Goal: Information Seeking & Learning: Learn about a topic

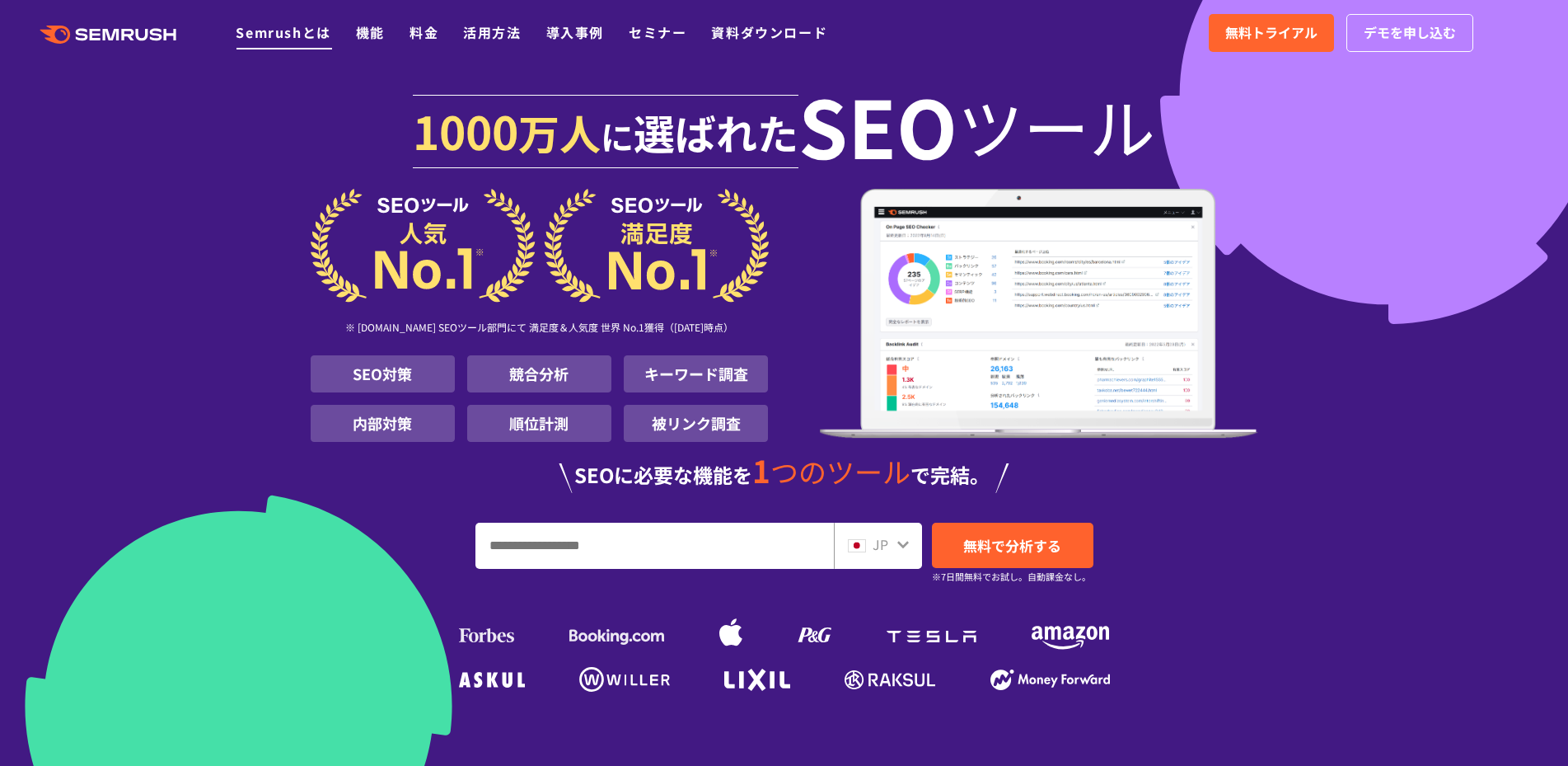
click at [301, 41] on link "Semrushとは" at bounding box center [283, 32] width 95 height 20
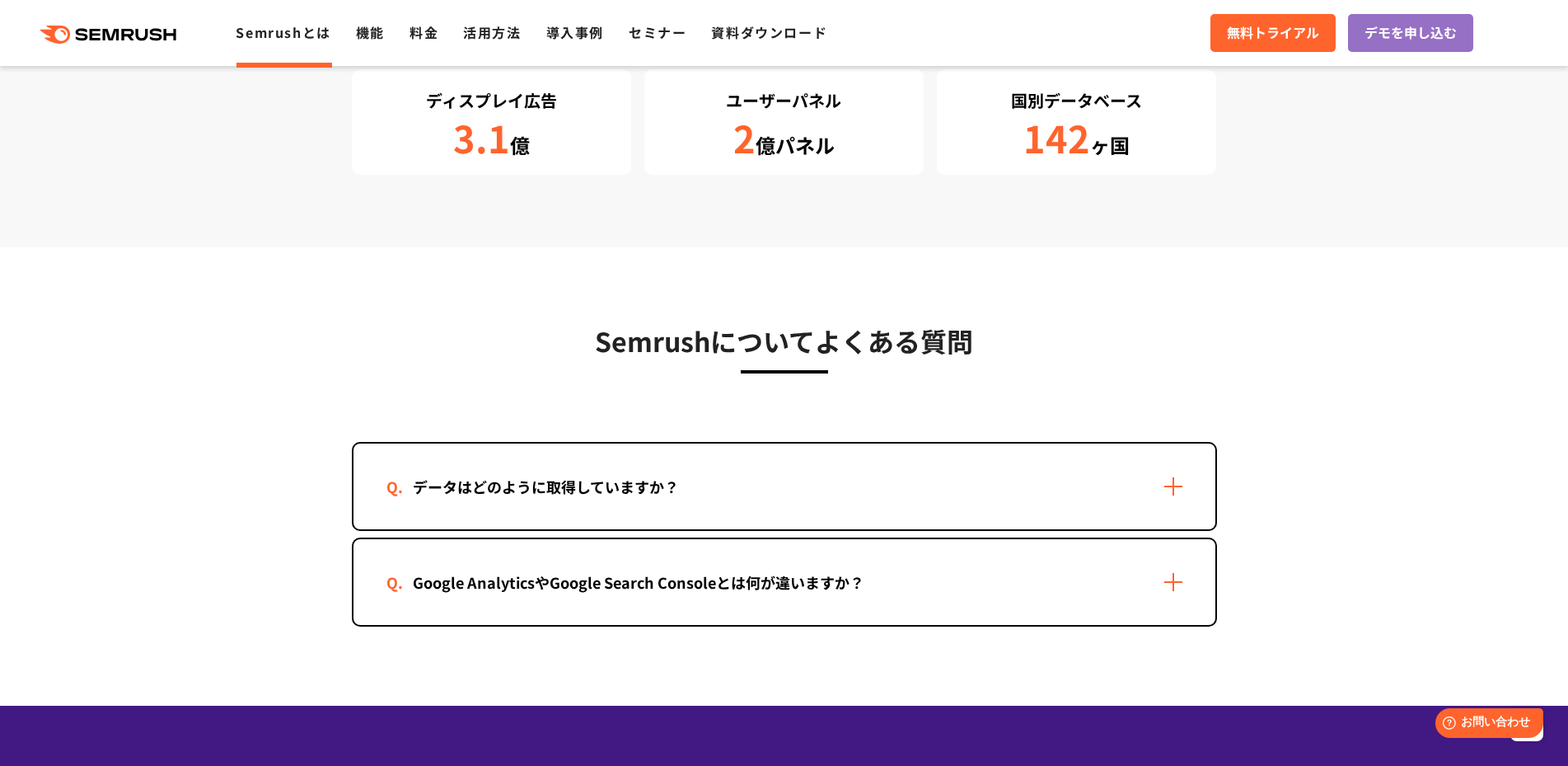
scroll to position [3298, 0]
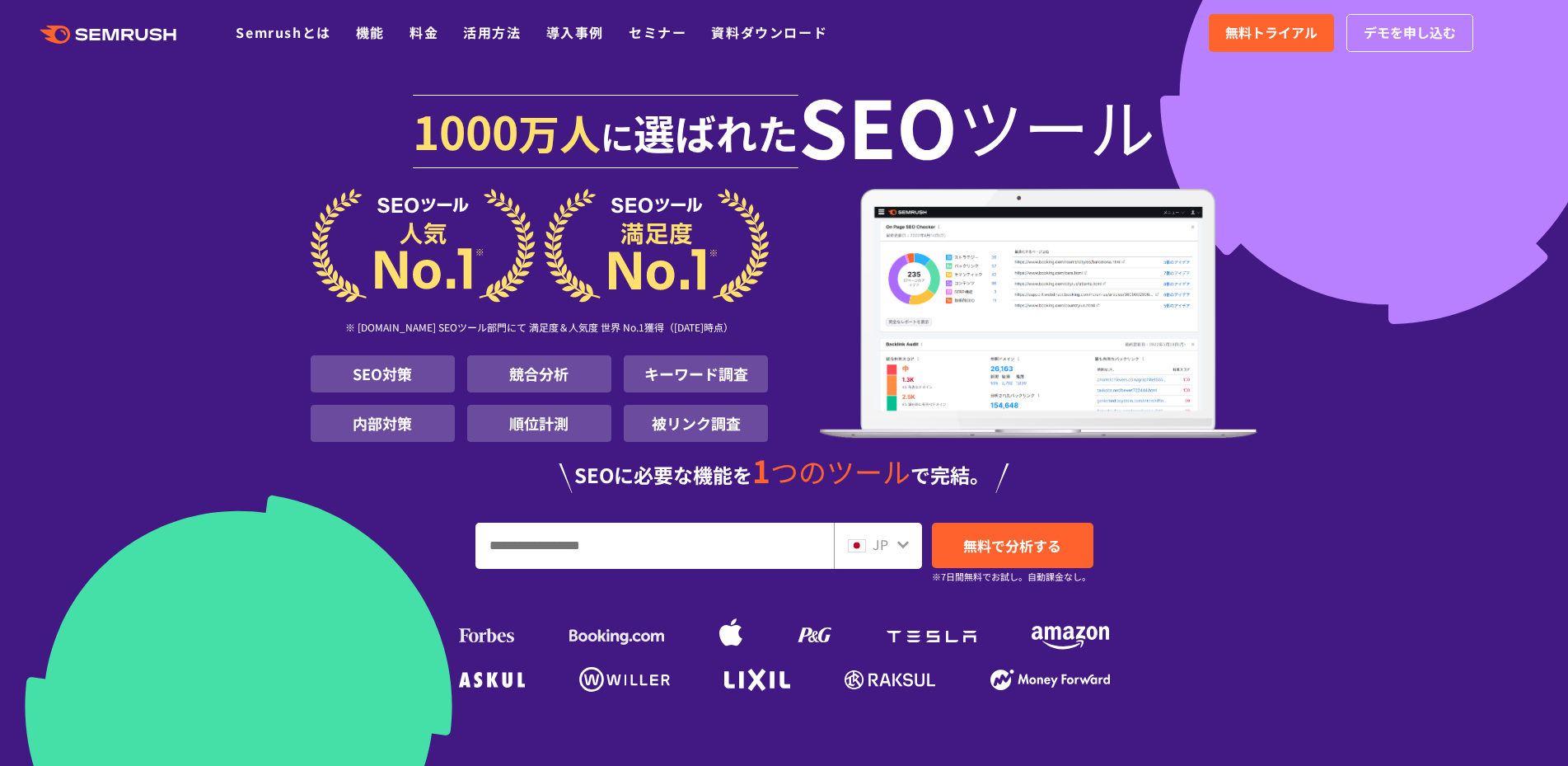
click at [695, 539] on input "URL、キーワードを入力してください" at bounding box center [654, 546] width 357 height 45
type input "*********"
click at [1023, 534] on link "無料で分析する" at bounding box center [1012, 545] width 162 height 45
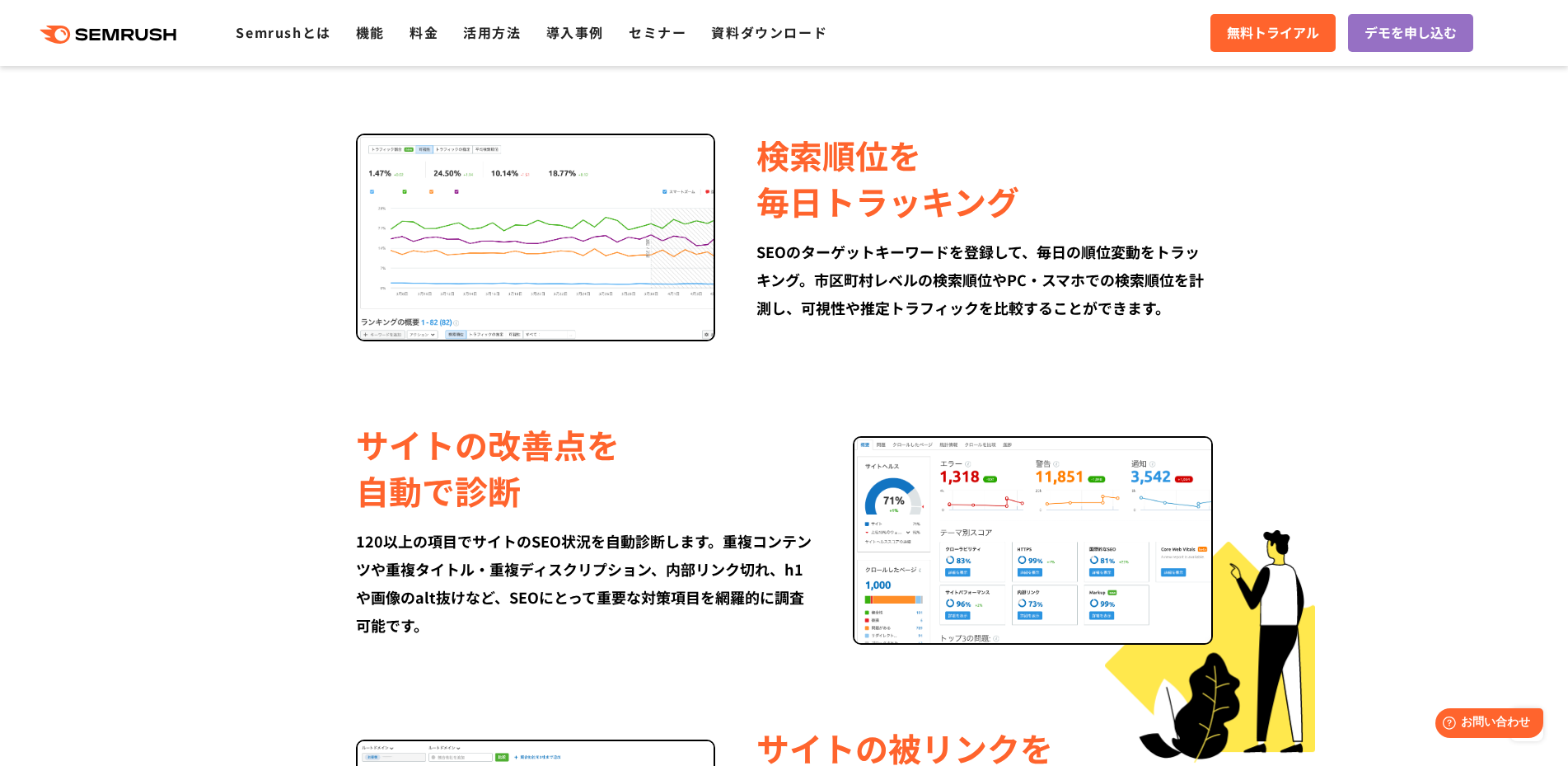
scroll to position [1814, 0]
